Goal: Transaction & Acquisition: Purchase product/service

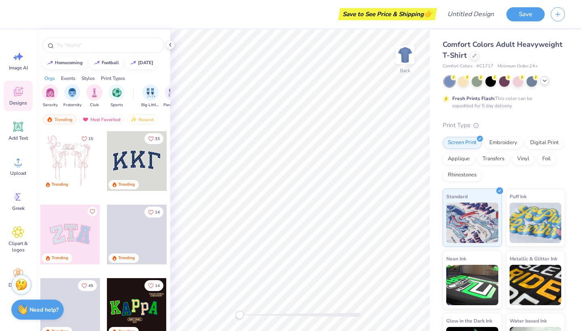
click at [545, 84] on div at bounding box center [545, 80] width 9 height 9
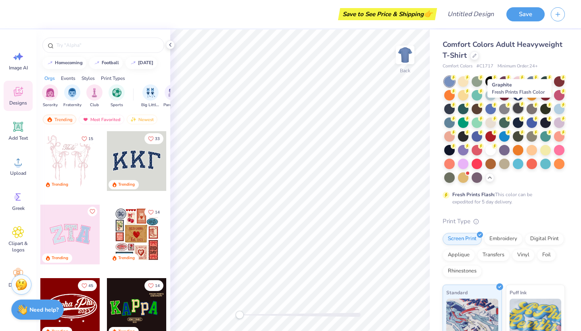
click at [521, 109] on div at bounding box center [518, 108] width 10 height 10
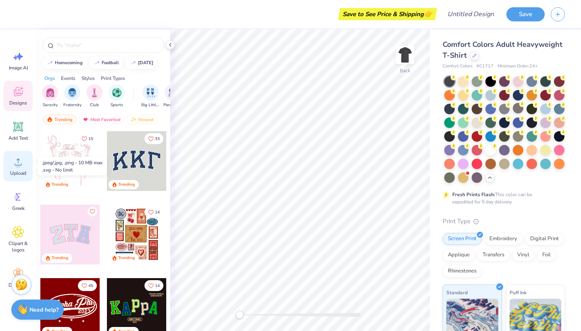
click at [11, 165] on div "Upload" at bounding box center [18, 166] width 29 height 30
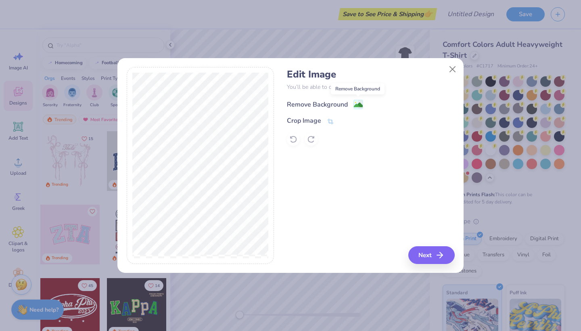
click at [357, 101] on image at bounding box center [358, 105] width 9 height 9
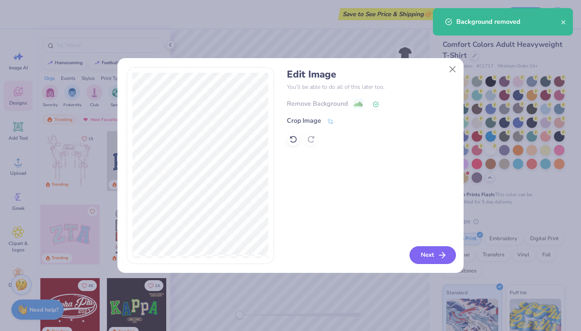
click at [424, 261] on button "Next" at bounding box center [433, 255] width 46 height 18
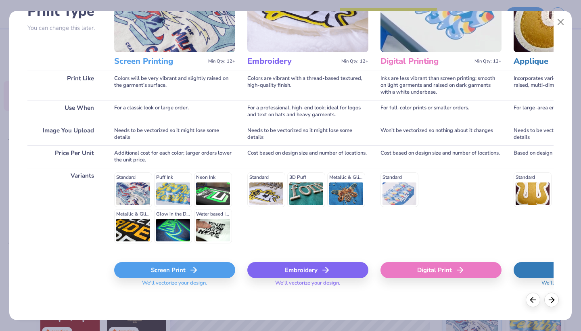
scroll to position [71, 0]
click at [164, 271] on div "Screen Print" at bounding box center [174, 270] width 121 height 16
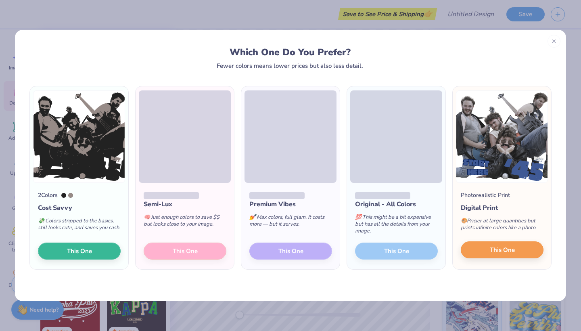
click at [516, 257] on button "This One" at bounding box center [502, 249] width 83 height 17
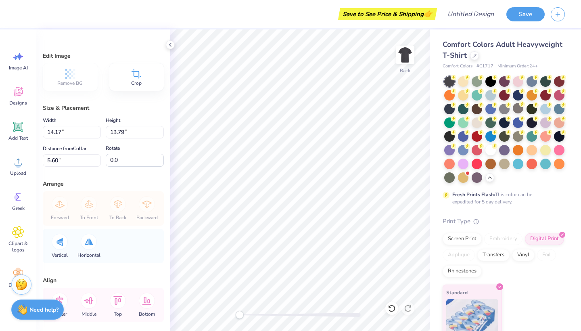
type input "13.88"
type input "13.51"
type input "2.87"
click at [400, 54] on img at bounding box center [405, 55] width 32 height 32
click at [19, 161] on icon at bounding box center [18, 162] width 12 height 12
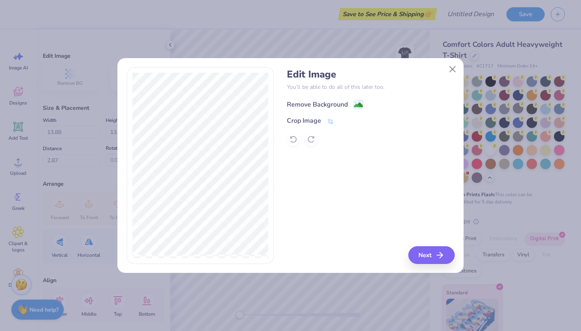
click at [361, 99] on span at bounding box center [359, 104] width 10 height 10
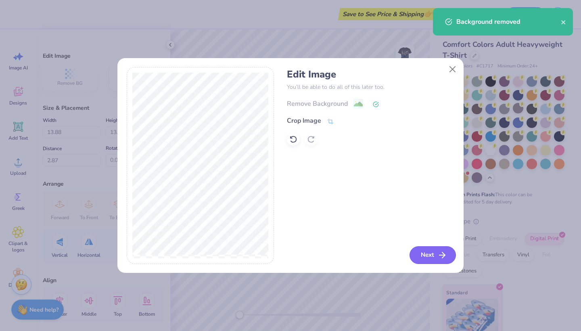
click at [429, 258] on button "Next" at bounding box center [433, 255] width 46 height 18
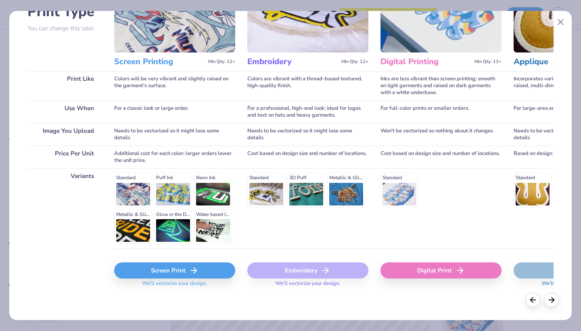
click at [175, 271] on div "Screen Print" at bounding box center [174, 270] width 121 height 16
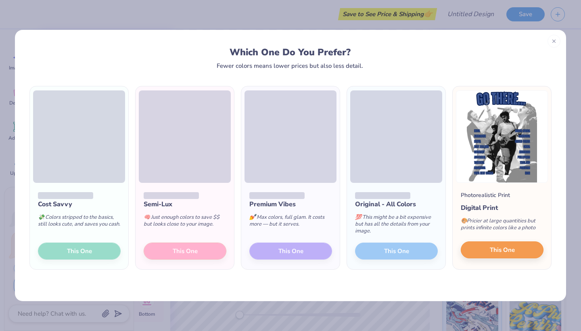
click at [494, 248] on span "This One" at bounding box center [502, 250] width 25 height 9
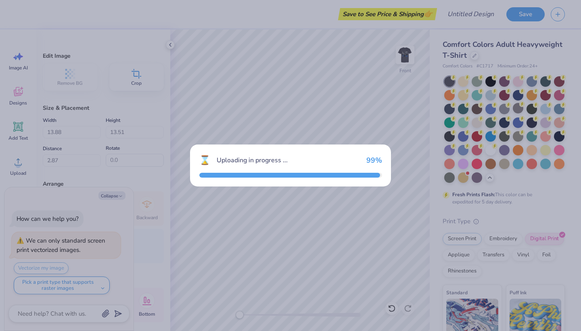
type textarea "x"
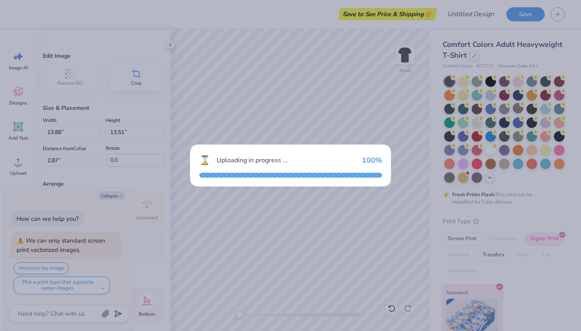
type input "13.78"
type input "18.00"
type input "4.75"
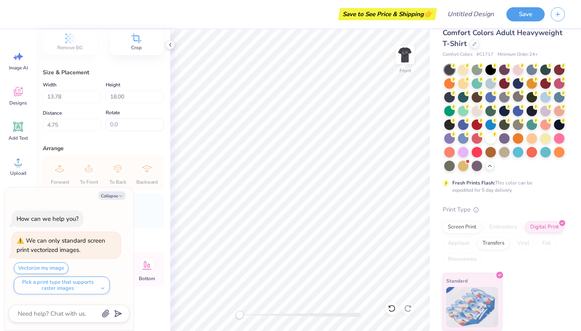
scroll to position [11, 0]
click at [512, 15] on button "Save" at bounding box center [526, 13] width 38 height 14
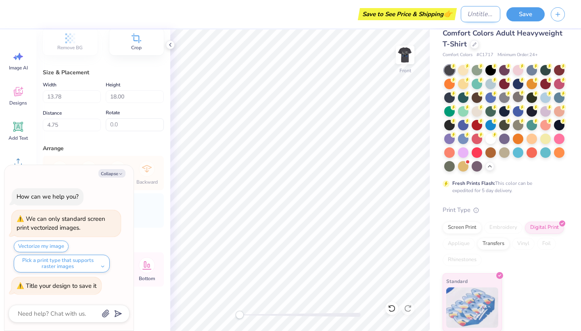
type textarea "x"
click at [472, 11] on input "Design Title" at bounding box center [481, 14] width 40 height 16
type input "b"
type textarea "x"
type input "bu"
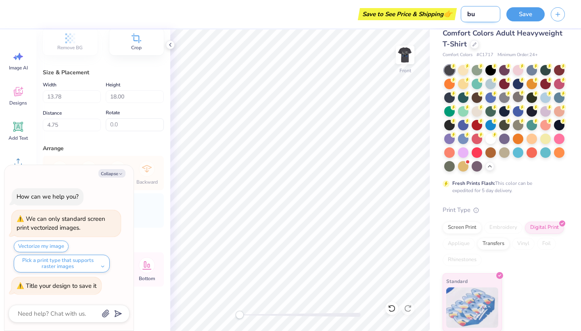
type textarea "x"
type input "bun"
type textarea "x"
type input "bung"
type textarea "x"
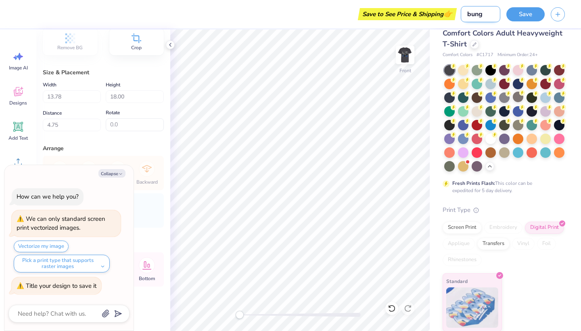
type input "bunga"
type textarea "x"
type input "bungab"
type textarea "x"
type input "bungabr"
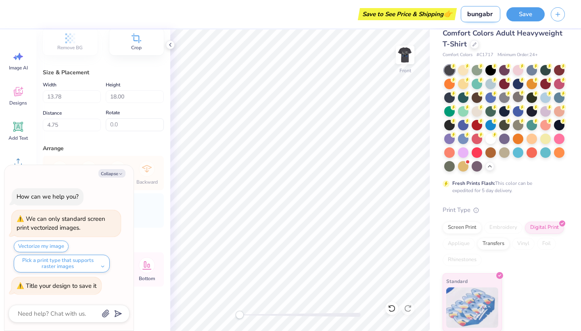
type textarea "x"
type input "bungabro"
type textarea "x"
type input "bungabros"
type textarea "x"
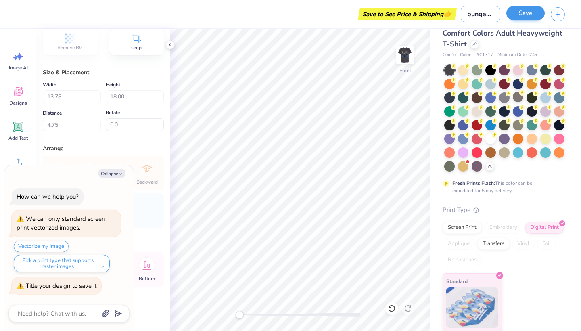
type input "bungabros"
click at [529, 14] on button "Save" at bounding box center [526, 13] width 38 height 14
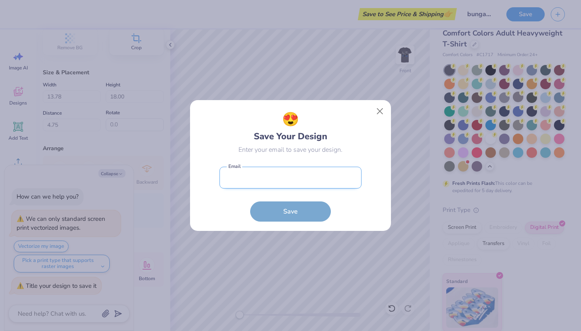
click at [316, 186] on input "email" at bounding box center [291, 178] width 142 height 22
type input "[EMAIL_ADDRESS][DOMAIN_NAME]"
click at [291, 212] on button "Save" at bounding box center [290, 211] width 81 height 20
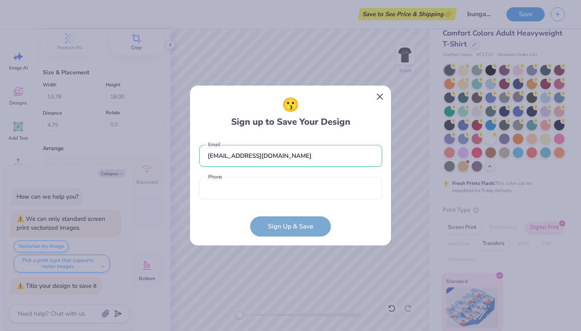
click at [379, 94] on button "Close" at bounding box center [380, 96] width 15 height 15
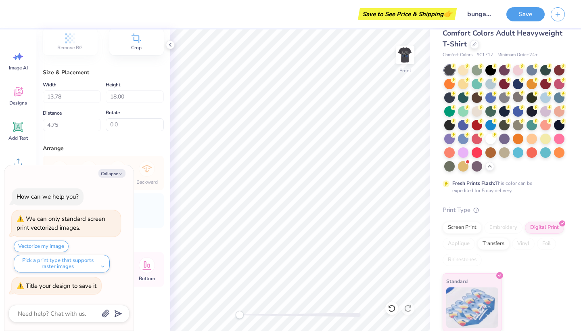
drag, startPoint x: 542, startPoint y: 291, endPoint x: 542, endPoint y: 296, distance: 5.2
click at [542, 294] on div "Standard" at bounding box center [504, 302] width 122 height 58
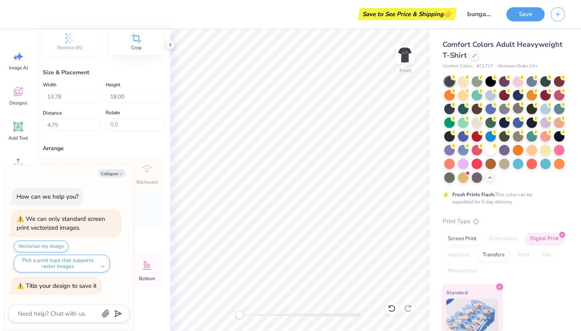
scroll to position [0, 0]
click at [521, 16] on button "Save" at bounding box center [526, 13] width 38 height 14
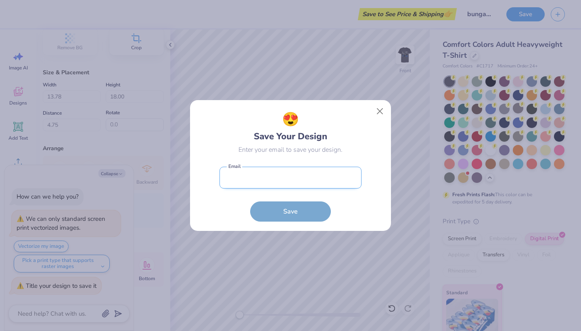
click at [286, 185] on input "email" at bounding box center [291, 178] width 142 height 22
type input "admissions@boisebibl"
type textarea "x"
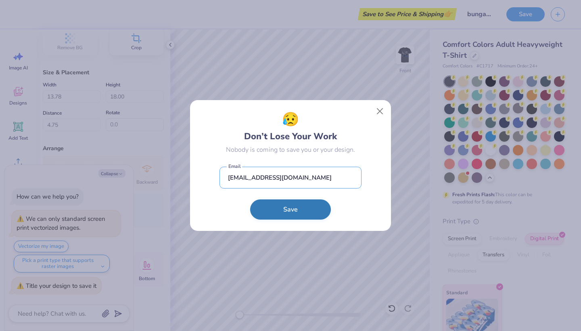
type input "[EMAIL_ADDRESS][DOMAIN_NAME]"
click at [304, 206] on button "Save" at bounding box center [290, 209] width 81 height 20
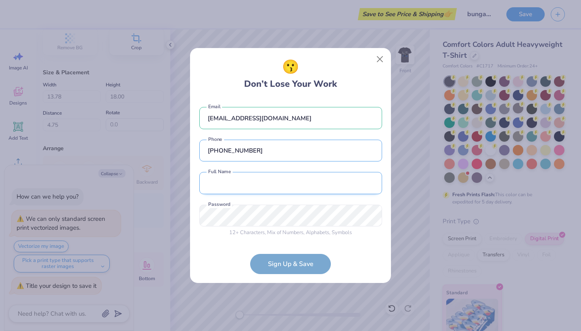
type input "[PHONE_NUMBER]"
type input "boise [DEMOGRAPHIC_DATA]"
click at [179, 216] on div "😗 Don’t Lose Your Work [EMAIL_ADDRESS][DOMAIN_NAME] Email [PHONE_NUMBER] Phone …" at bounding box center [290, 165] width 581 height 331
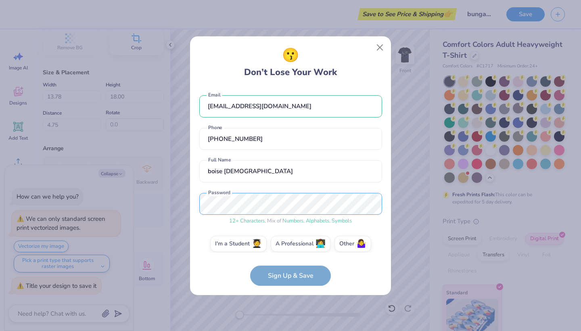
scroll to position [7, 0]
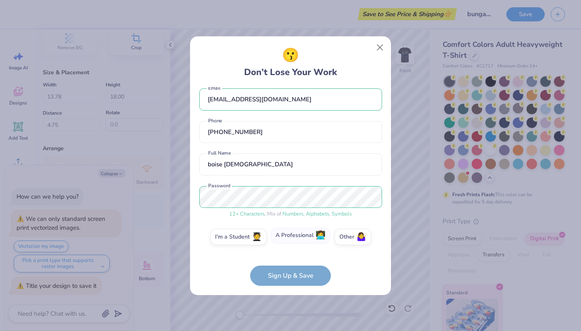
click at [288, 236] on label "A Professional 👩‍💻" at bounding box center [301, 236] width 60 height 16
click at [288, 243] on input "A Professional 👩‍💻" at bounding box center [290, 245] width 5 height 5
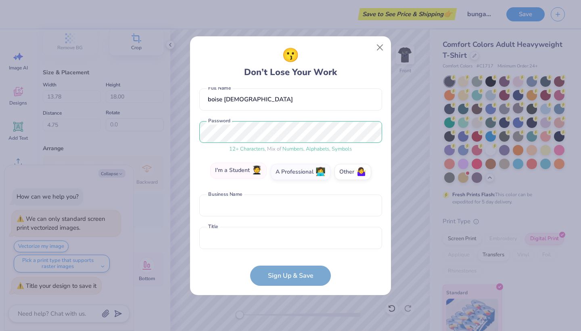
click at [245, 168] on label "I'm a Student 🧑‍🎓" at bounding box center [238, 171] width 57 height 16
click at [288, 243] on input "I'm a Student 🧑‍🎓" at bounding box center [290, 245] width 5 height 5
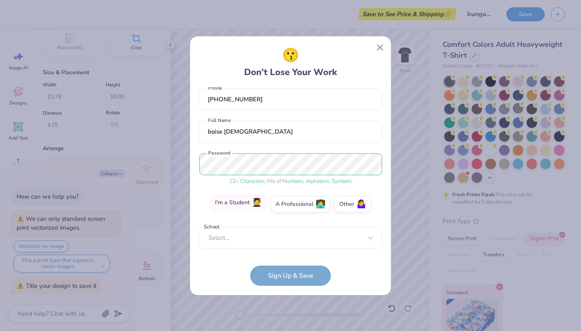
scroll to position [35, 0]
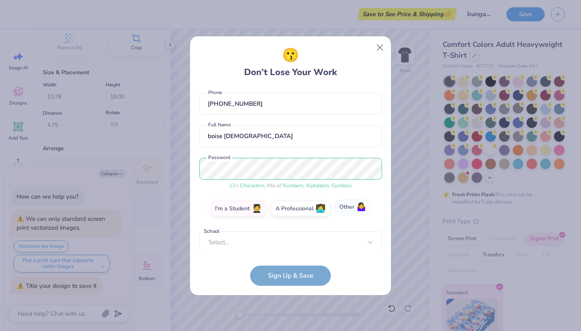
click at [355, 207] on label "Other 🤷‍♀️" at bounding box center [353, 207] width 37 height 16
click at [294, 243] on input "Other 🤷‍♀️" at bounding box center [290, 245] width 5 height 5
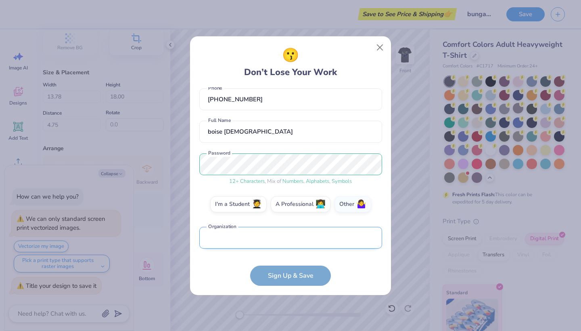
scroll to position [88, 0]
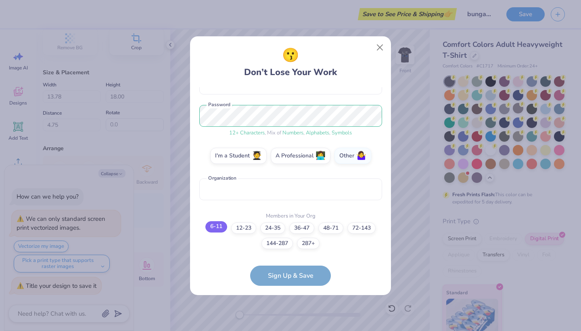
click at [211, 226] on label "6-11" at bounding box center [217, 226] width 22 height 11
click at [288, 321] on input "6-11" at bounding box center [290, 323] width 5 height 5
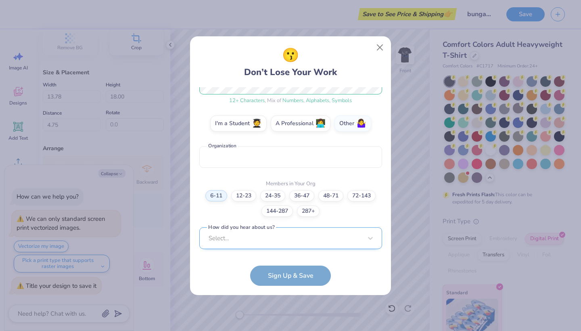
click at [260, 243] on div "Select..." at bounding box center [290, 238] width 183 height 22
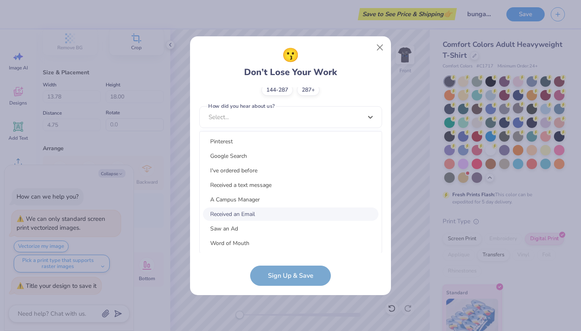
scroll to position [102, 0]
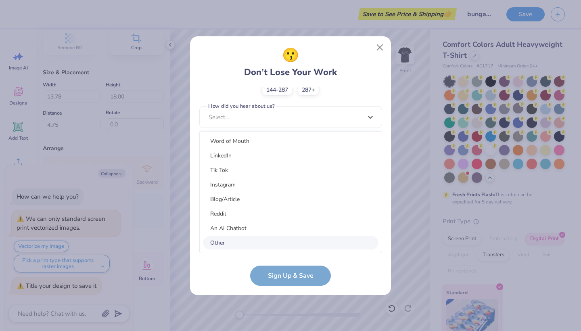
click at [242, 246] on div "Other" at bounding box center [291, 242] width 176 height 13
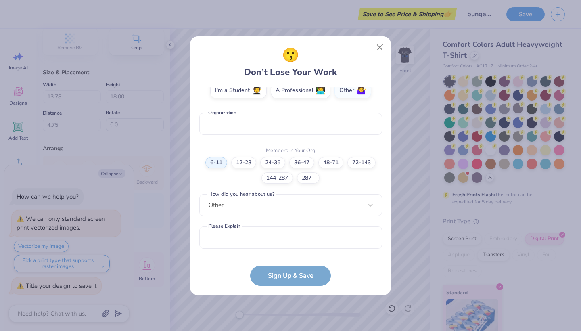
scroll to position [153, 0]
click at [276, 269] on button "Sign Up & Save" at bounding box center [290, 274] width 81 height 20
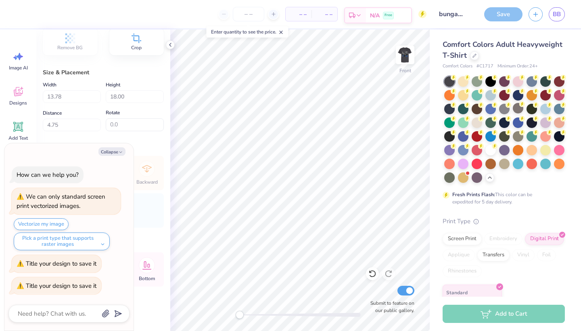
click at [401, 14] on div "N/A Free" at bounding box center [388, 15] width 45 height 15
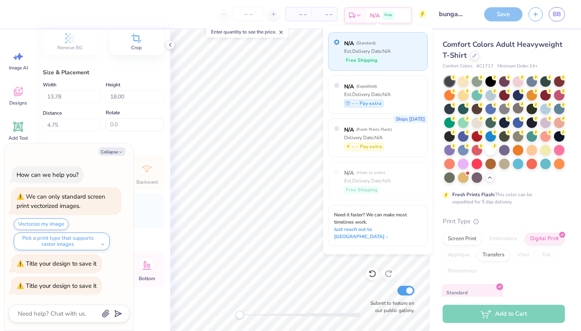
click at [401, 15] on div "N/A Free" at bounding box center [388, 15] width 45 height 15
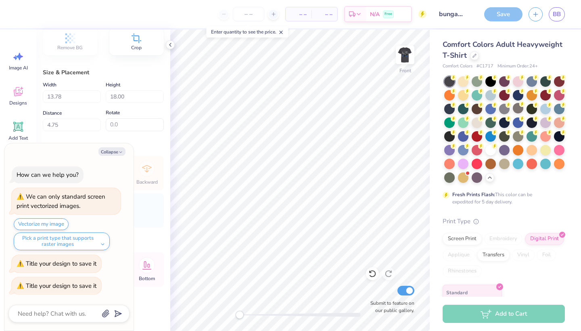
click at [325, 12] on span "– –" at bounding box center [325, 14] width 16 height 8
click at [479, 314] on div "Add to Cart" at bounding box center [504, 314] width 122 height 18
click at [388, 12] on div "Free" at bounding box center [388, 16] width 11 height 8
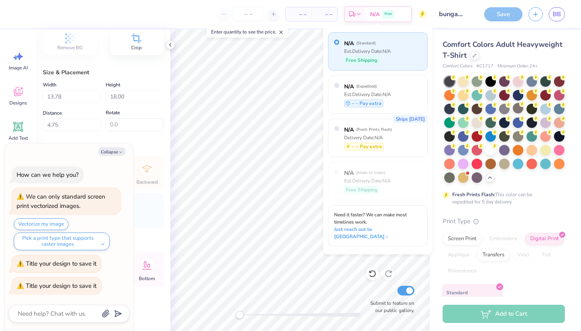
click at [399, 62] on div "N/A ( Standard ) Est. Delivery Date: N/A Free Shipping" at bounding box center [378, 51] width 100 height 38
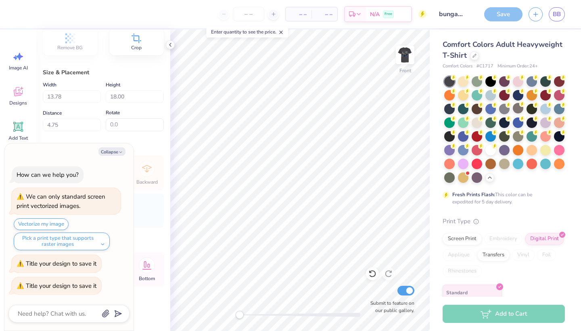
click at [121, 146] on div "Collapse How can we help you? We can only standard screen print vectorized imag…" at bounding box center [68, 237] width 129 height 188
click at [121, 151] on icon "button" at bounding box center [120, 152] width 5 height 5
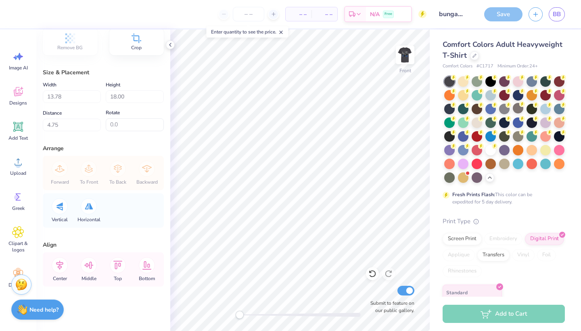
click at [499, 8] on div "Save" at bounding box center [504, 14] width 38 height 14
click at [406, 52] on img at bounding box center [405, 55] width 32 height 32
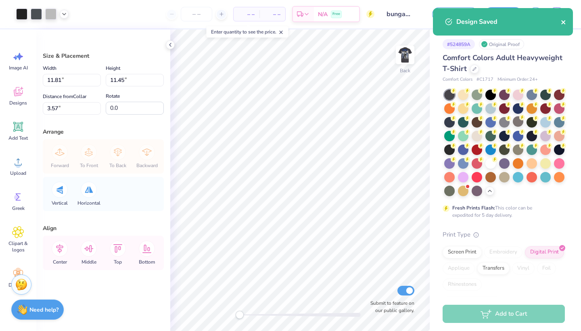
click at [564, 23] on icon "close" at bounding box center [564, 22] width 6 height 6
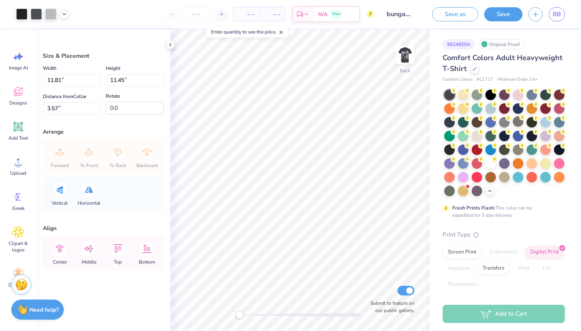
click at [423, 5] on div "Art colors – – Per Item – – Total Est. Delivery N/A Free Design Title bungabros…" at bounding box center [290, 14] width 581 height 28
click at [411, 51] on img at bounding box center [405, 55] width 32 height 32
click at [403, 52] on img at bounding box center [405, 55] width 32 height 32
click at [460, 251] on div "Screen Print" at bounding box center [462, 251] width 39 height 12
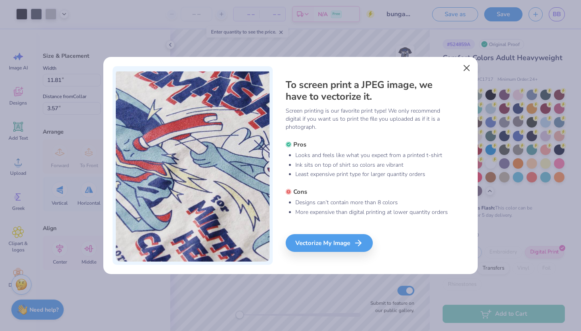
click at [467, 65] on button "Close" at bounding box center [467, 68] width 15 height 15
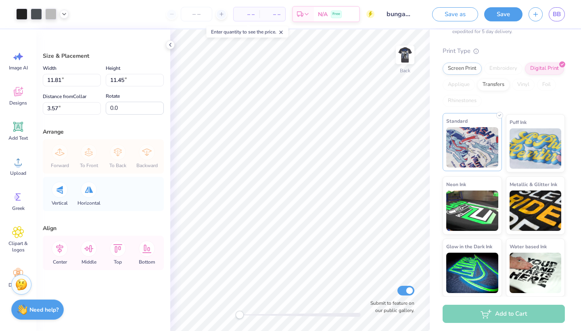
scroll to position [183, 0]
click at [476, 131] on img at bounding box center [473, 148] width 52 height 40
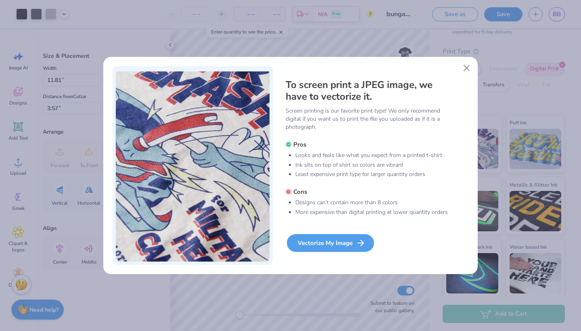
click at [327, 247] on div "Vectorize My Image" at bounding box center [330, 243] width 87 height 18
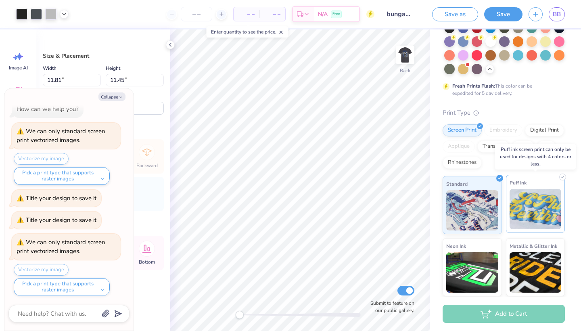
scroll to position [121, 0]
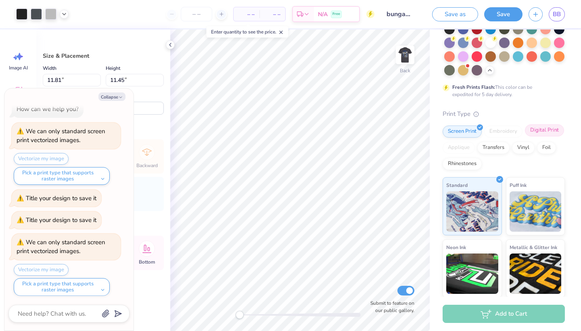
click at [551, 129] on div "Digital Print" at bounding box center [544, 130] width 39 height 12
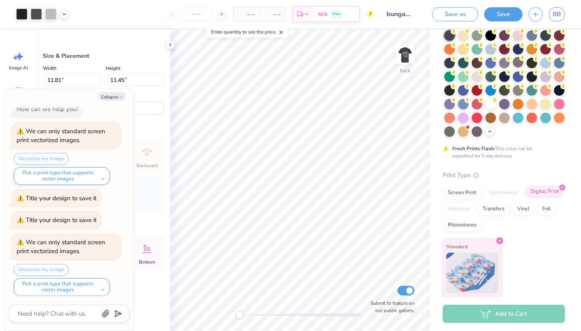
scroll to position [59, 0]
type textarea "x"
click at [247, 11] on span "– –" at bounding box center [247, 14] width 16 height 8
click at [199, 13] on input "number" at bounding box center [196, 14] width 31 height 15
click at [254, 10] on span "– –" at bounding box center [247, 14] width 16 height 8
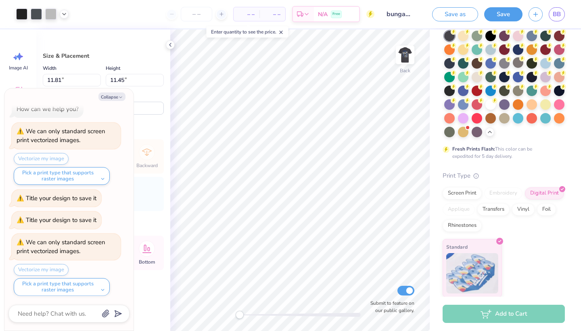
click at [271, 15] on span "– –" at bounding box center [272, 14] width 16 height 8
click at [182, 8] on input "number" at bounding box center [196, 14] width 31 height 15
type input "1"
type textarea "x"
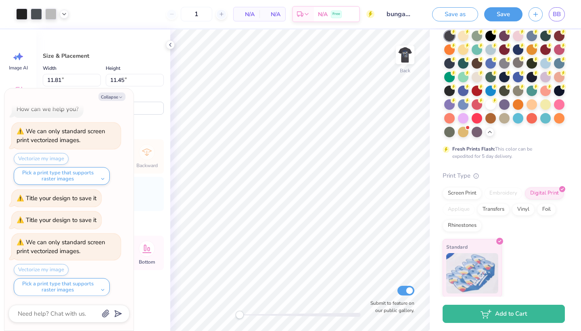
type input "12"
click at [239, 14] on span "N/A" at bounding box center [247, 14] width 16 height 8
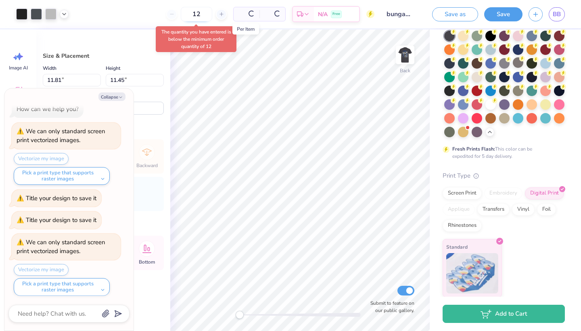
type textarea "x"
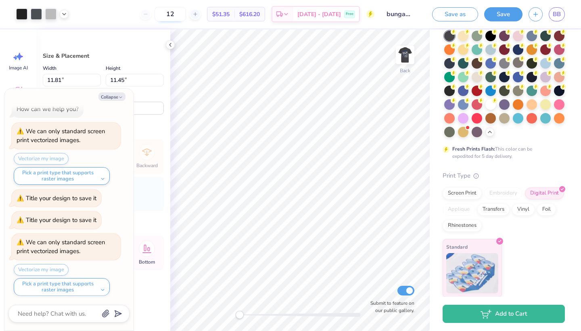
click at [186, 17] on input "12" at bounding box center [170, 14] width 31 height 15
type input "1"
type textarea "x"
type input "5"
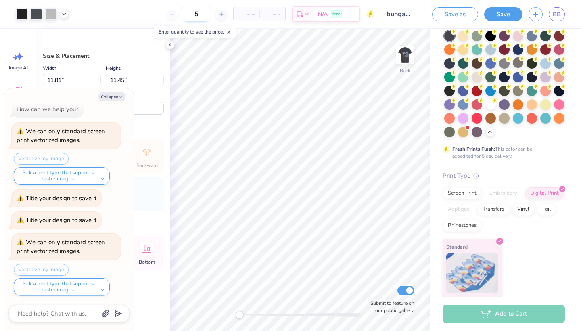
type textarea "x"
type input "50"
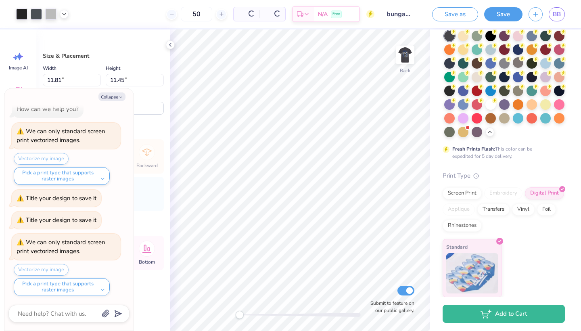
type textarea "x"
type input "50"
type textarea "x"
type input "12.92"
type input "12.53"
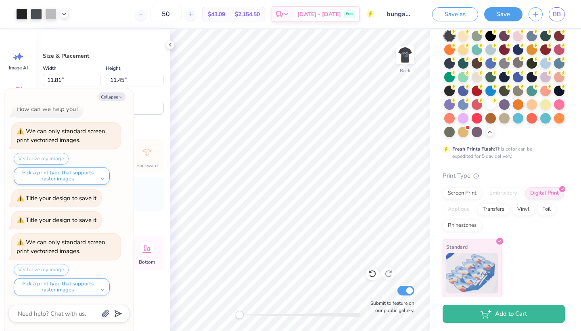
type input "2.49"
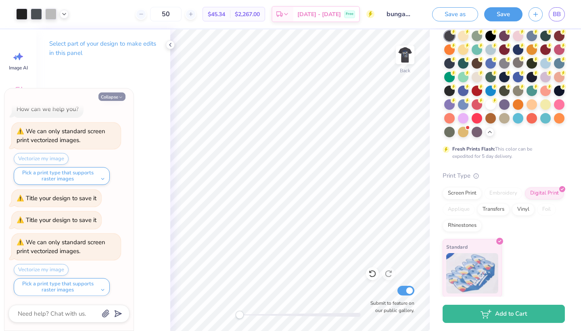
click at [110, 97] on button "Collapse" at bounding box center [112, 96] width 27 height 8
type textarea "x"
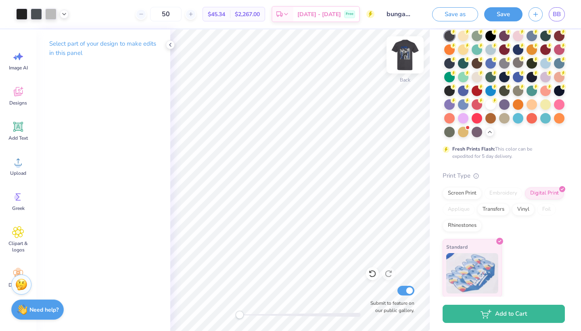
click at [406, 54] on img at bounding box center [405, 55] width 32 height 32
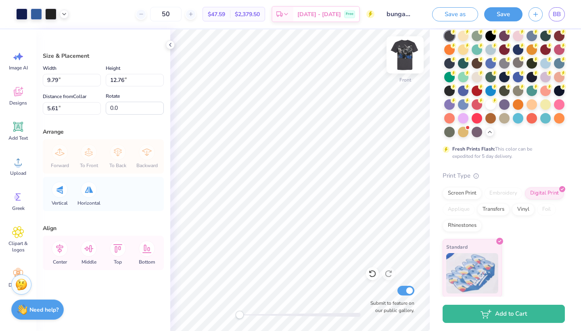
type input "12.11"
type input "15.79"
type input "2.58"
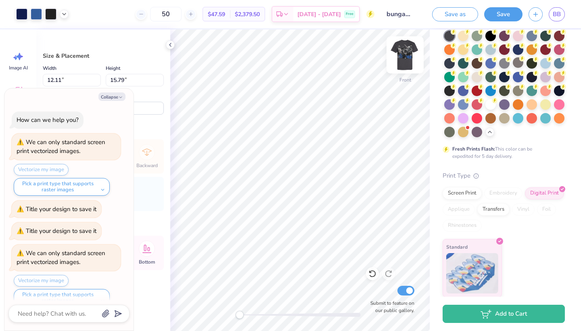
scroll to position [78, 0]
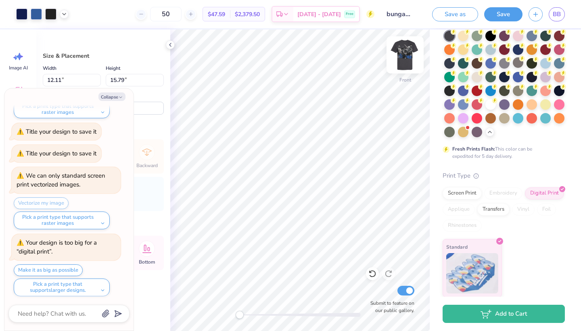
type textarea "x"
type input "13.67"
type input "17.83"
type input "0.96"
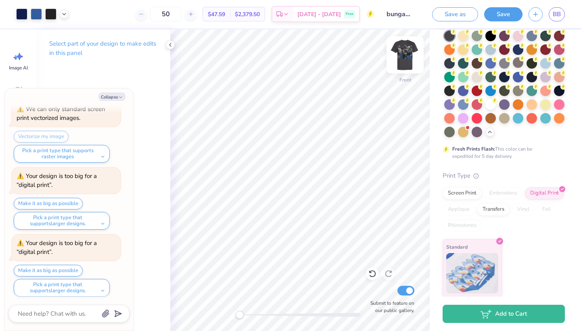
click at [405, 57] on img at bounding box center [405, 55] width 32 height 32
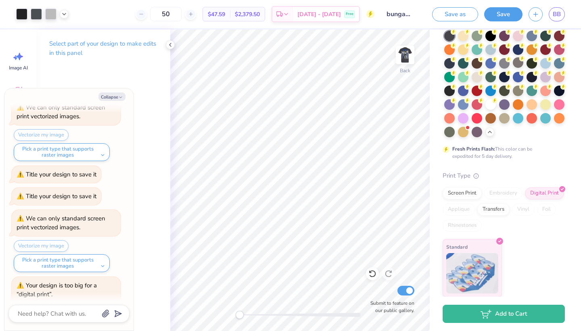
scroll to position [20, 0]
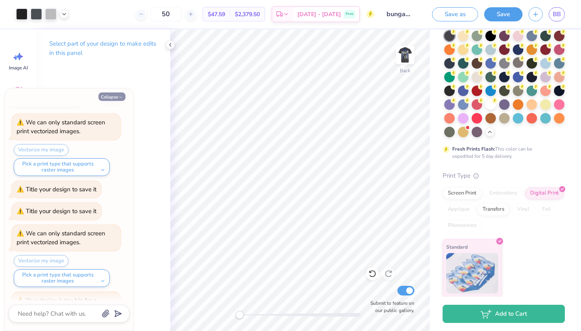
click at [115, 97] on button "Collapse" at bounding box center [112, 96] width 27 height 8
type textarea "x"
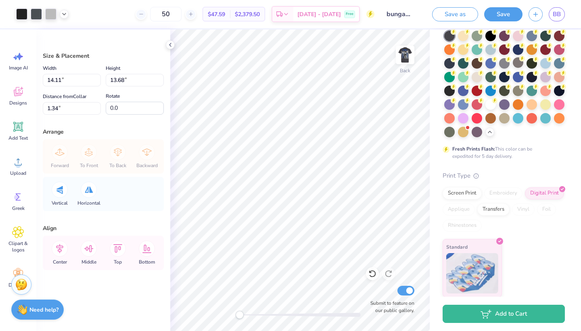
type input "12.61"
type input "12.24"
type input "2.79"
click at [19, 93] on icon at bounding box center [18, 92] width 12 height 12
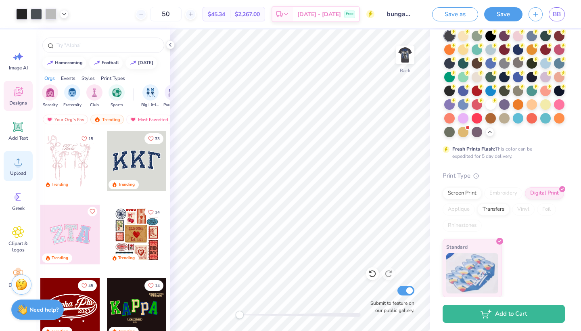
click at [17, 162] on icon at bounding box center [18, 162] width 12 height 12
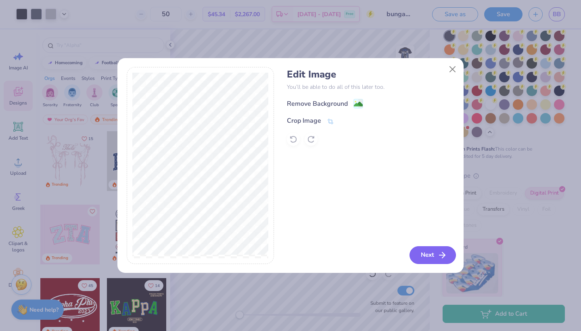
click at [424, 253] on button "Next" at bounding box center [433, 255] width 46 height 18
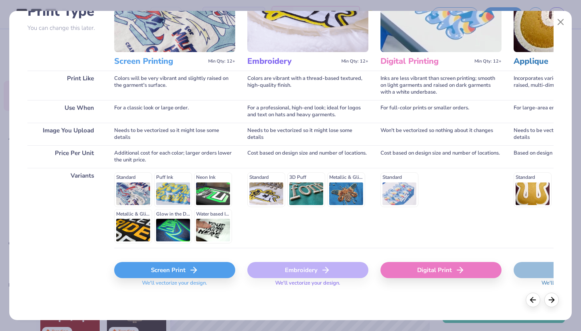
scroll to position [71, 0]
click at [183, 271] on div "Screen Print" at bounding box center [174, 270] width 121 height 16
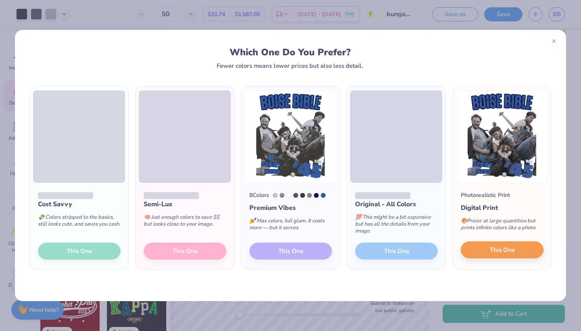
click at [484, 249] on button "This One" at bounding box center [502, 249] width 83 height 17
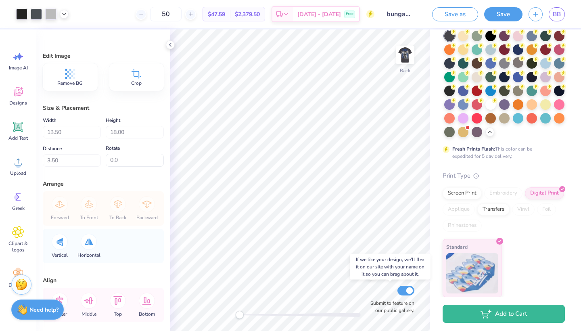
click at [411, 286] on input "Submit to feature on our public gallery." at bounding box center [406, 291] width 17 height 10
checkbox input "false"
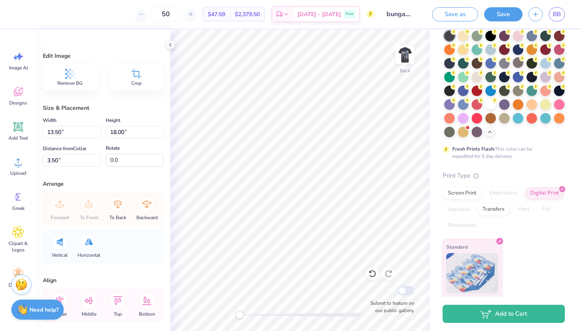
type input "1.61"
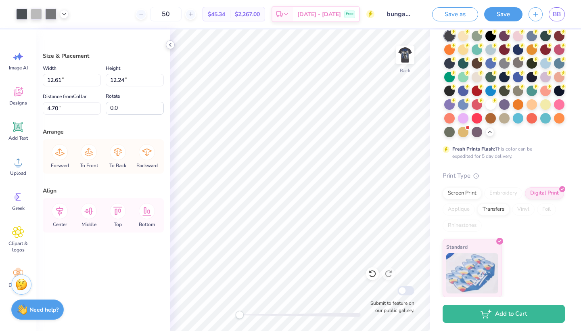
click at [171, 44] on icon at bounding box center [170, 45] width 6 height 6
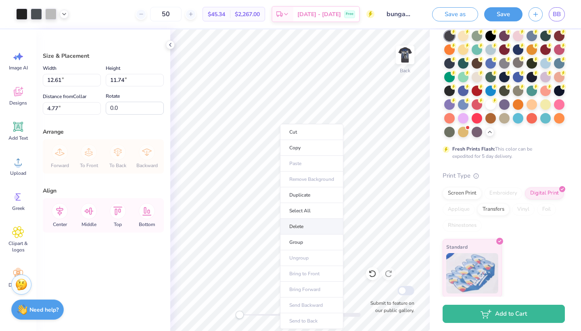
click at [301, 228] on li "Delete" at bounding box center [311, 227] width 63 height 16
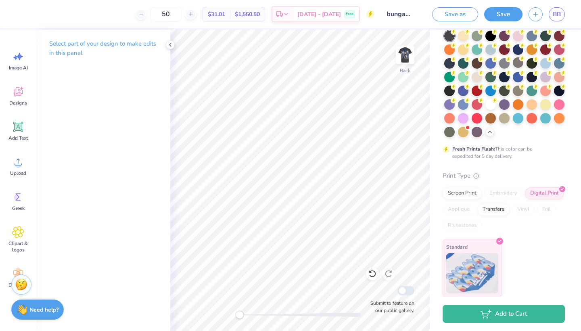
click at [372, 312] on div "Back Submit to feature on our public gallery." at bounding box center [300, 180] width 260 height 302
click at [14, 166] on icon at bounding box center [18, 162] width 12 height 12
click at [409, 62] on img at bounding box center [405, 55] width 32 height 32
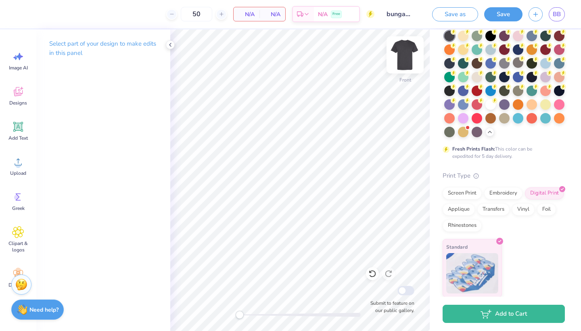
click at [405, 60] on img at bounding box center [405, 55] width 32 height 32
click at [15, 162] on icon at bounding box center [18, 162] width 12 height 12
click at [17, 164] on circle at bounding box center [18, 165] width 6 height 6
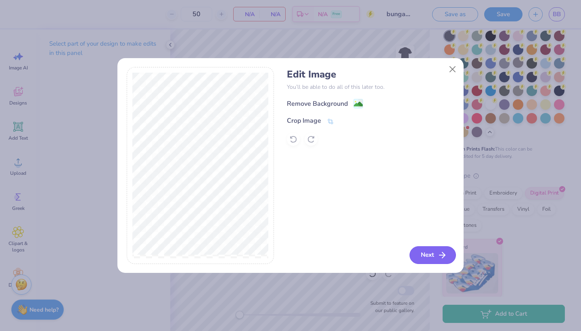
click at [421, 254] on button "Next" at bounding box center [433, 255] width 46 height 18
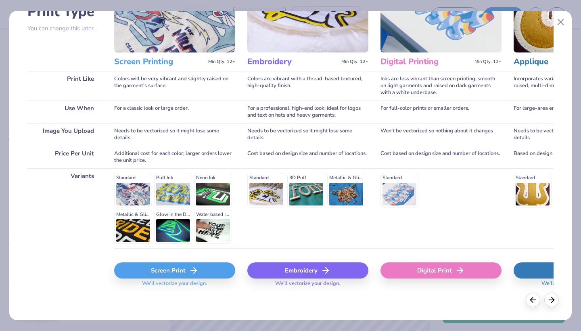
click at [179, 275] on div "Screen Print" at bounding box center [174, 270] width 121 height 16
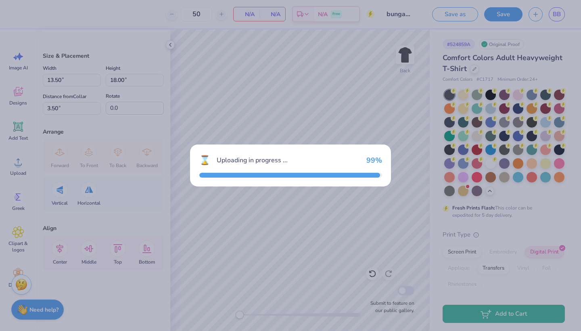
scroll to position [59, 0]
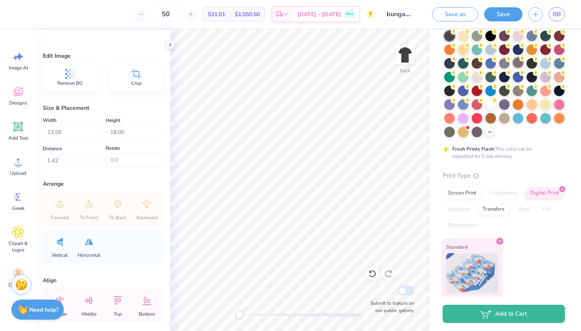
click at [518, 64] on div at bounding box center [518, 62] width 10 height 10
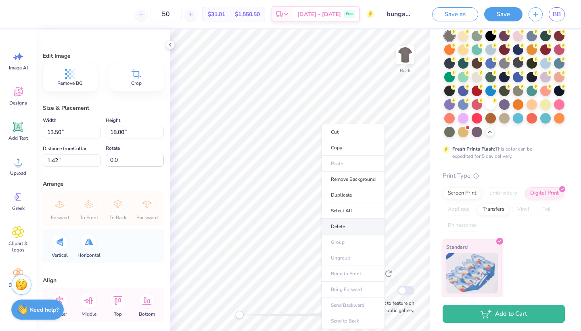
click at [336, 225] on li "Delete" at bounding box center [353, 227] width 63 height 16
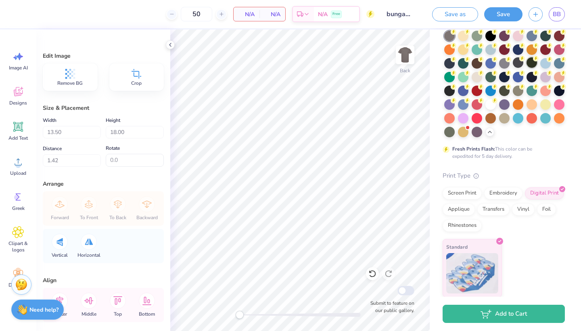
click at [531, 63] on div at bounding box center [532, 62] width 10 height 10
click at [520, 63] on div at bounding box center [518, 62] width 10 height 10
click at [450, 38] on div at bounding box center [450, 36] width 10 height 10
click at [19, 163] on circle at bounding box center [18, 165] width 6 height 6
click at [16, 162] on icon at bounding box center [18, 162] width 12 height 12
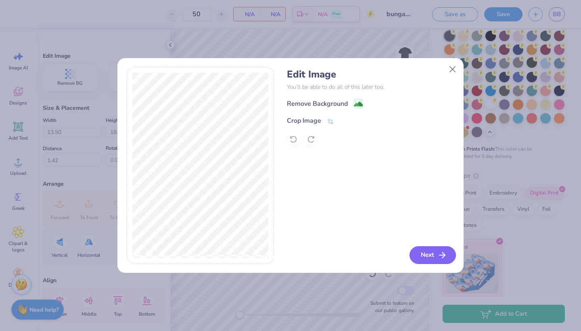
click at [431, 256] on button "Next" at bounding box center [433, 255] width 46 height 18
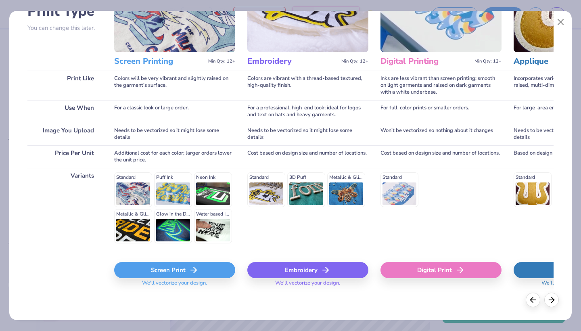
scroll to position [71, 0]
click at [149, 271] on div "Screen Print" at bounding box center [174, 270] width 121 height 16
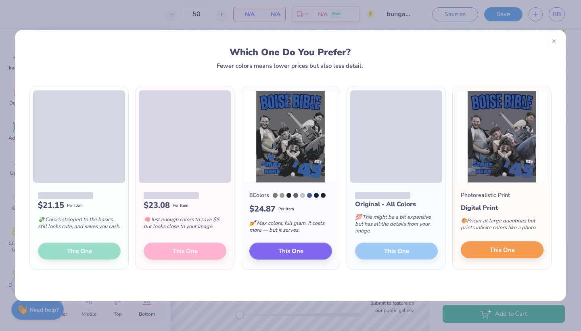
click at [498, 248] on span "This One" at bounding box center [502, 250] width 25 height 9
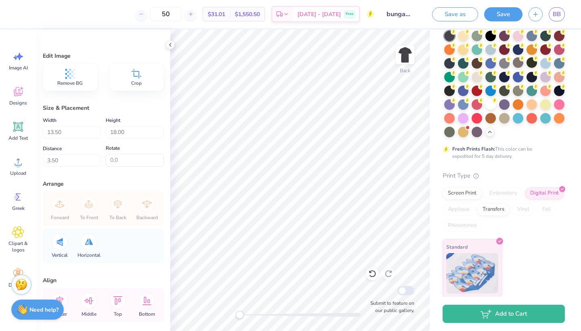
type input "1.99"
click at [405, 52] on img at bounding box center [405, 55] width 32 height 32
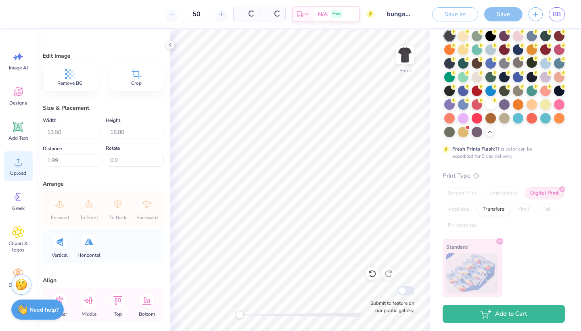
click at [18, 166] on circle at bounding box center [18, 165] width 6 height 6
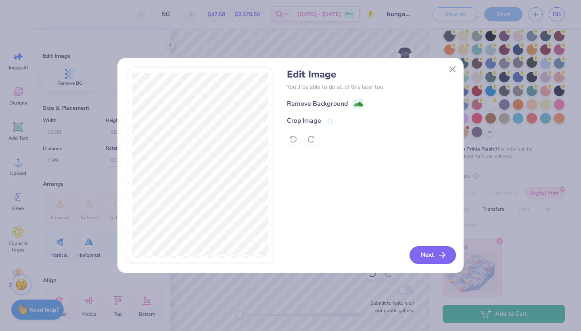
click at [429, 256] on button "Next" at bounding box center [433, 255] width 46 height 18
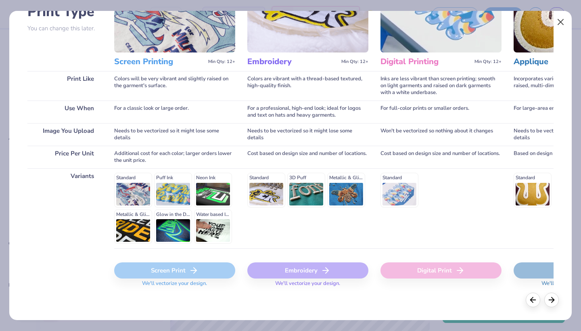
click at [564, 19] on button "Close" at bounding box center [561, 22] width 15 height 15
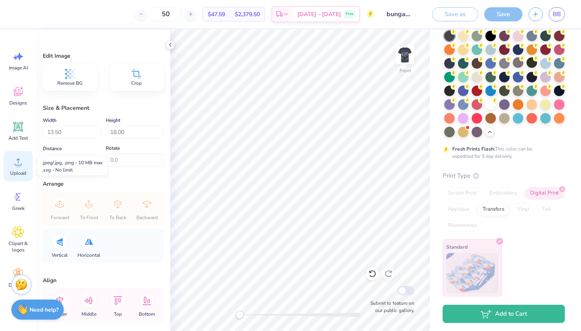
click at [15, 165] on icon at bounding box center [18, 162] width 12 height 12
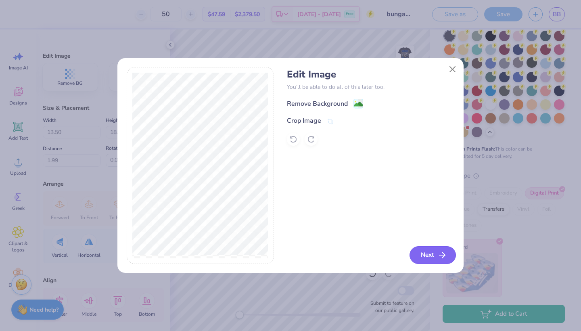
click at [430, 246] on div "Edit Image You’ll be able to do all of this later too. Remove Background Crop I…" at bounding box center [371, 165] width 168 height 197
click at [430, 257] on button "Next" at bounding box center [433, 255] width 46 height 18
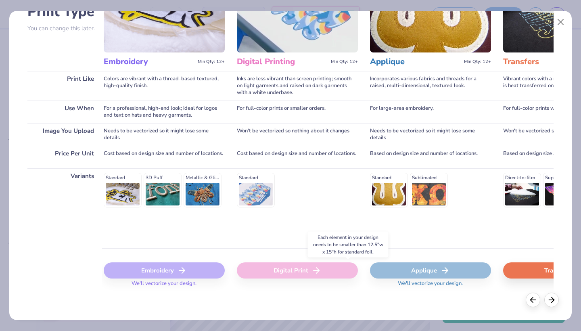
scroll to position [0, 0]
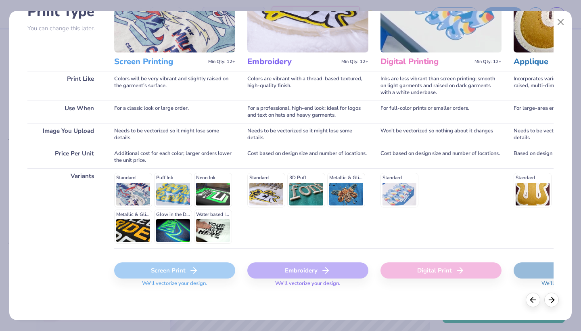
click at [210, 262] on div "Screen Print We'll vectorize your design." at bounding box center [174, 272] width 121 height 48
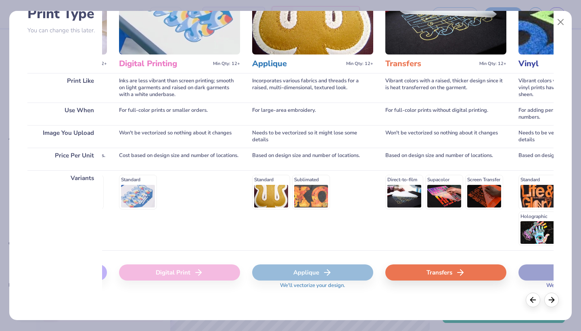
scroll to position [0, 243]
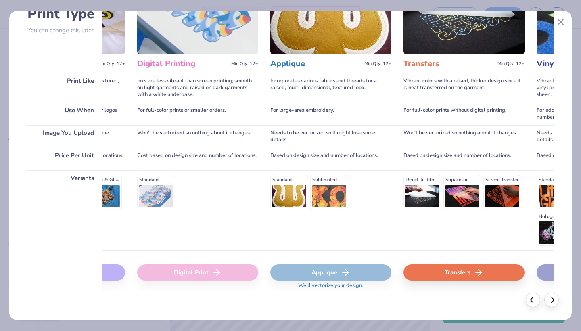
click at [456, 268] on div "Transfers" at bounding box center [464, 272] width 121 height 16
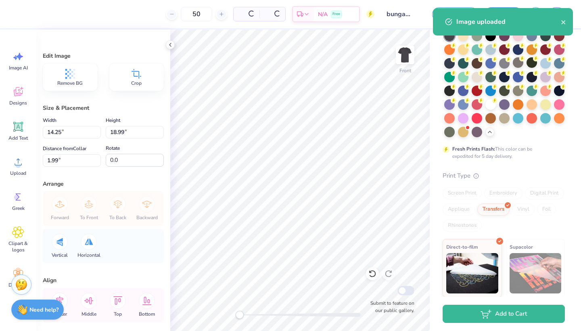
type input "14.25"
type input "18.99"
type input "4.25"
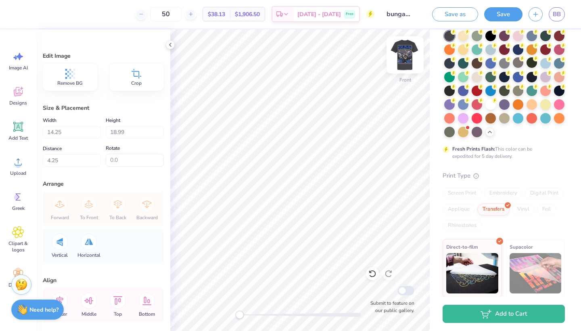
click at [404, 61] on img at bounding box center [405, 55] width 32 height 32
click at [17, 168] on div "Upload" at bounding box center [18, 166] width 29 height 30
click at [76, 71] on icon at bounding box center [70, 74] width 12 height 12
click at [68, 77] on icon at bounding box center [70, 74] width 10 height 10
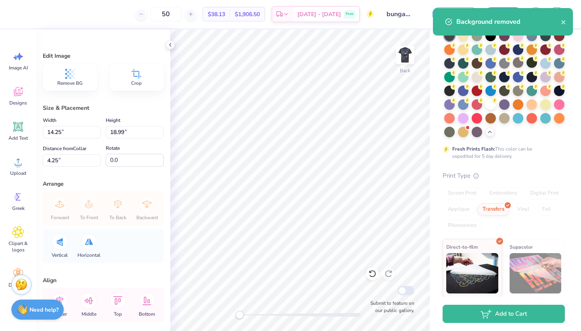
type input "13.50"
type input "18.00"
type input "1.99"
click at [441, 211] on div "50 $38.13 Per Item $1,906.50 Total Est. Delivery Oct 6 - 9 Free Design Title bu…" at bounding box center [290, 165] width 581 height 331
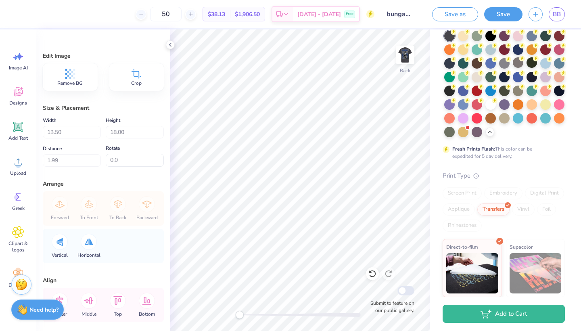
click at [130, 79] on div "Crop" at bounding box center [136, 76] width 55 height 27
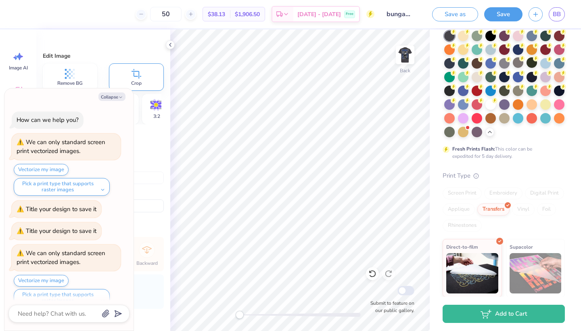
scroll to position [175, 0]
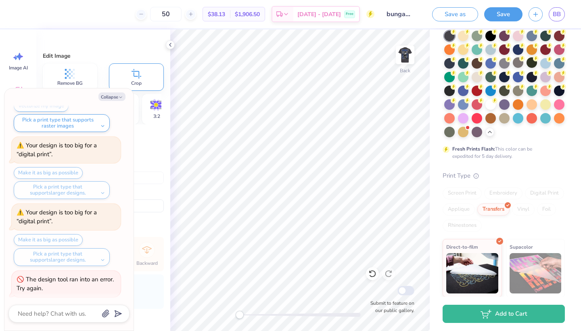
click at [106, 89] on div "Collapse How can we help you? We can only standard screen print vectorized imag…" at bounding box center [68, 209] width 129 height 242
click at [107, 98] on button "Collapse" at bounding box center [112, 96] width 27 height 8
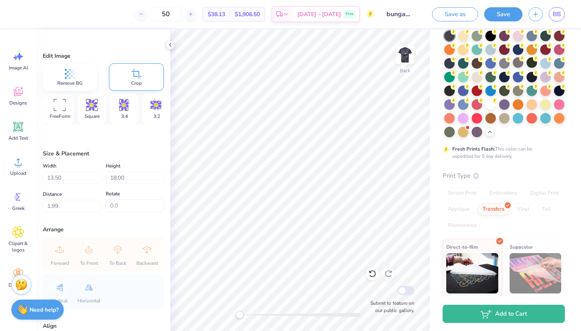
type textarea "x"
click at [67, 75] on icon at bounding box center [70, 74] width 12 height 12
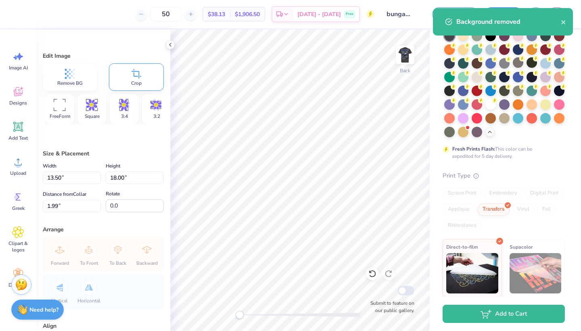
type input "13.15"
type input "5.99"
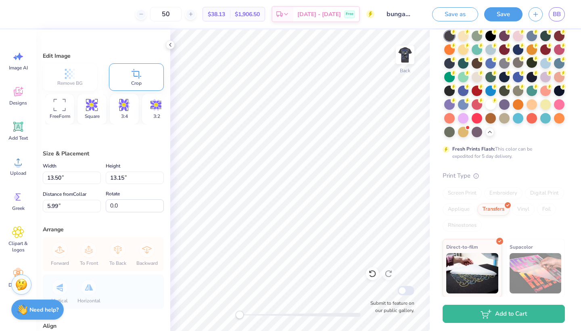
click at [72, 69] on div "Remove BG Crop" at bounding box center [103, 76] width 121 height 27
type input "18.00"
type input "1.99"
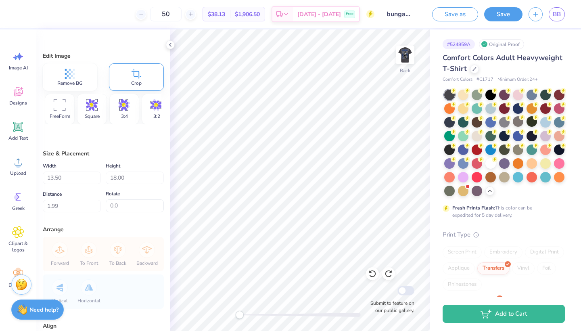
scroll to position [0, 0]
click at [491, 15] on button "Save" at bounding box center [504, 13] width 38 height 14
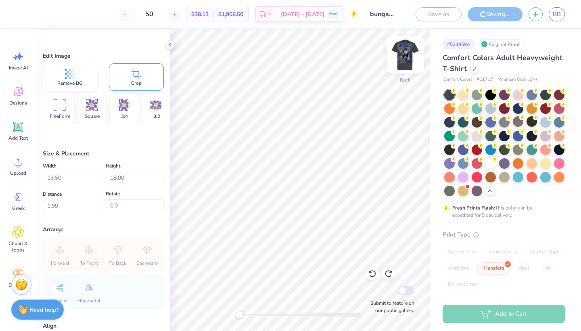
click at [405, 54] on img at bounding box center [405, 55] width 32 height 32
click at [170, 45] on icon at bounding box center [170, 45] width 6 height 6
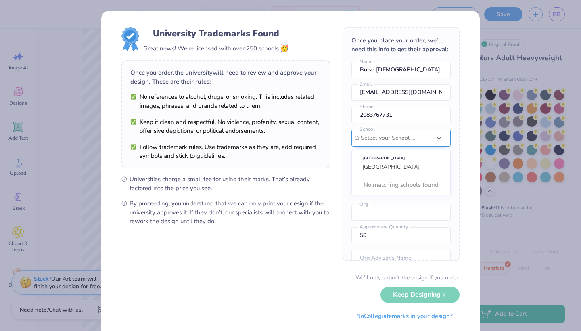
click at [395, 138] on div "Select your School ..." at bounding box center [396, 138] width 70 height 9
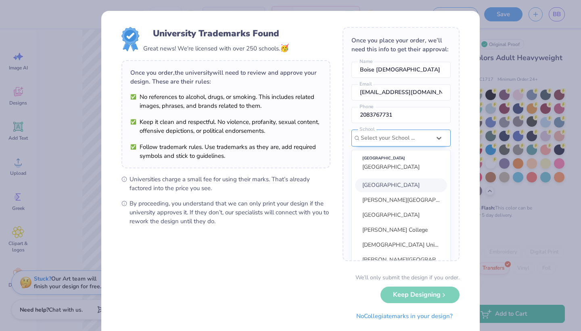
scroll to position [36, 0]
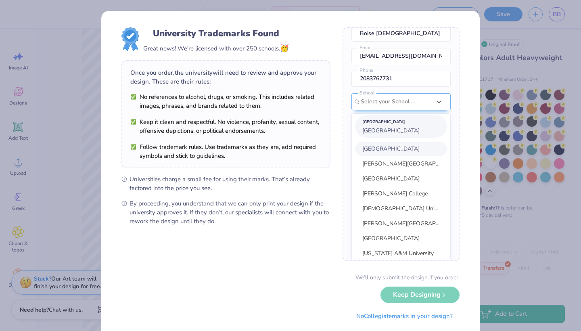
click at [390, 127] on span "Boise Bible College" at bounding box center [391, 131] width 57 height 8
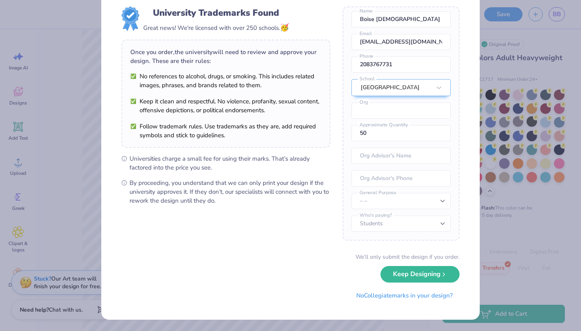
scroll to position [20, 0]
click at [393, 275] on button "Keep Designing" at bounding box center [420, 272] width 79 height 17
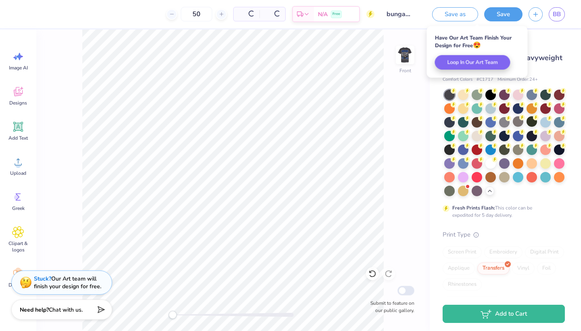
scroll to position [0, 0]
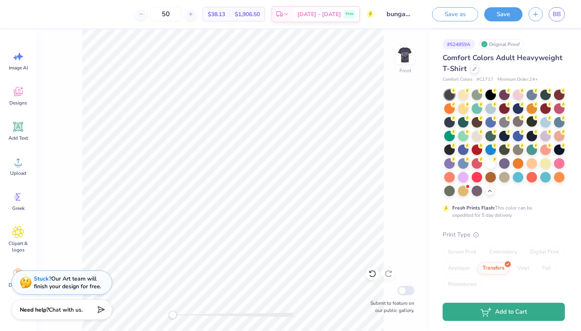
click at [484, 316] on ellipse "button" at bounding box center [484, 315] width 1 height 1
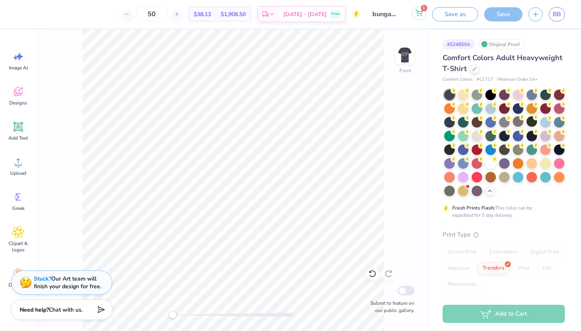
click at [415, 15] on button "1" at bounding box center [419, 13] width 14 height 14
